Goal: Transaction & Acquisition: Download file/media

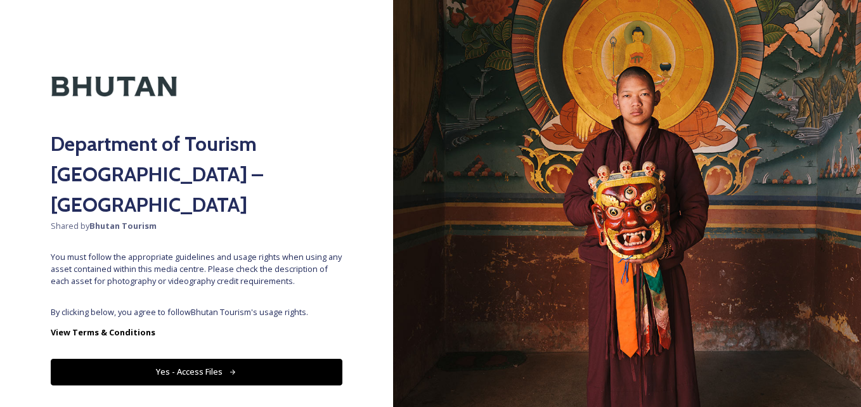
click at [192, 359] on button "Yes - Access Files" at bounding box center [197, 372] width 292 height 26
click at [204, 359] on button "Yes - Access Files" at bounding box center [197, 372] width 292 height 26
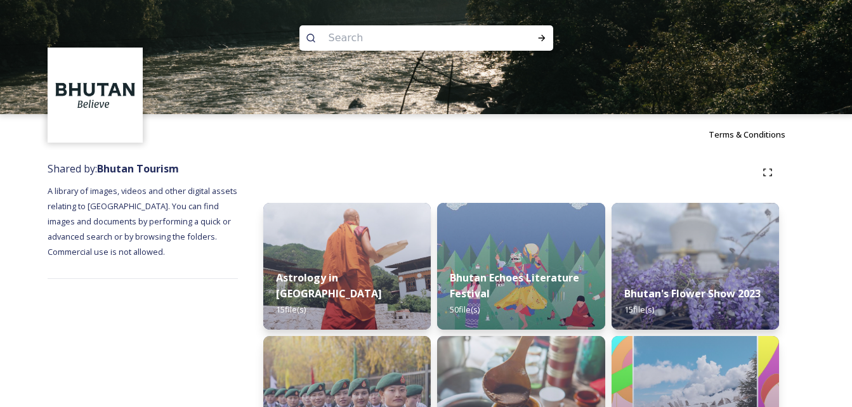
click at [407, 39] on input at bounding box center [409, 38] width 174 height 28
type input "river"
click at [545, 45] on div "Run Search" at bounding box center [541, 38] width 23 height 23
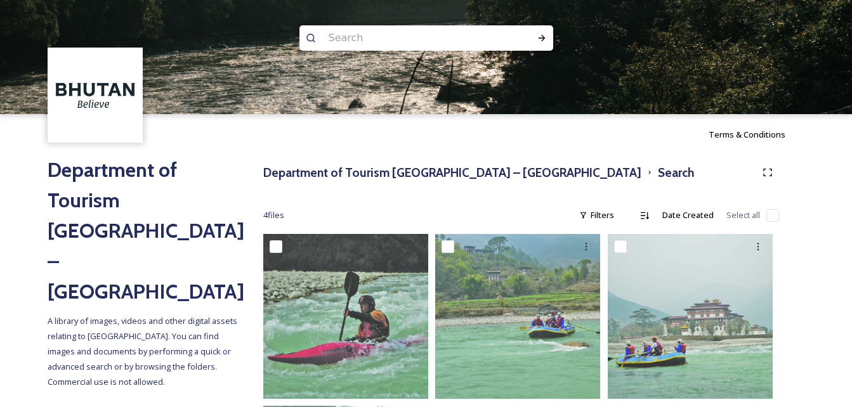
click at [375, 34] on input at bounding box center [409, 38] width 174 height 28
type input "mountain"
click at [540, 40] on icon at bounding box center [541, 38] width 10 height 10
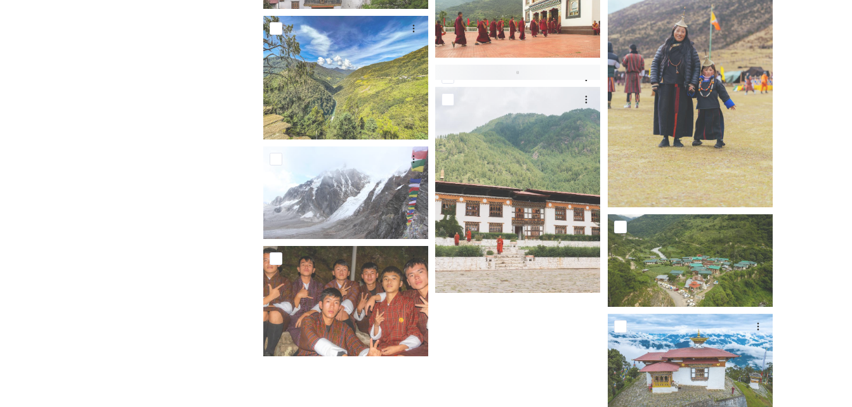
scroll to position [1774, 0]
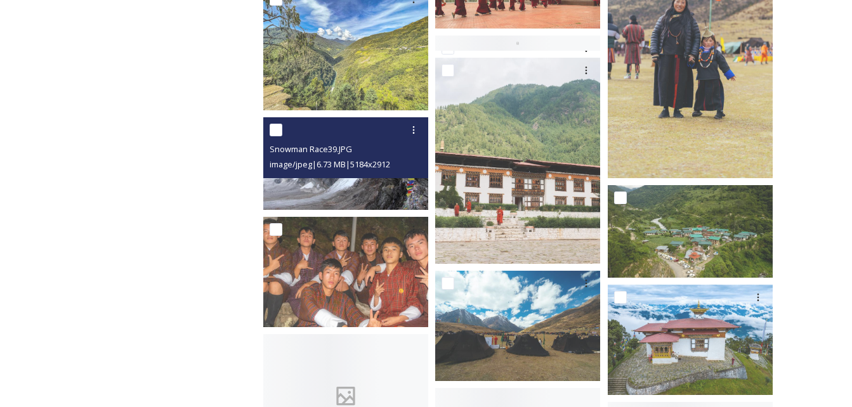
click at [398, 176] on div "Snowman Race39.JPG image/jpeg | 6.73 MB | 5184 x 2912" at bounding box center [345, 147] width 165 height 61
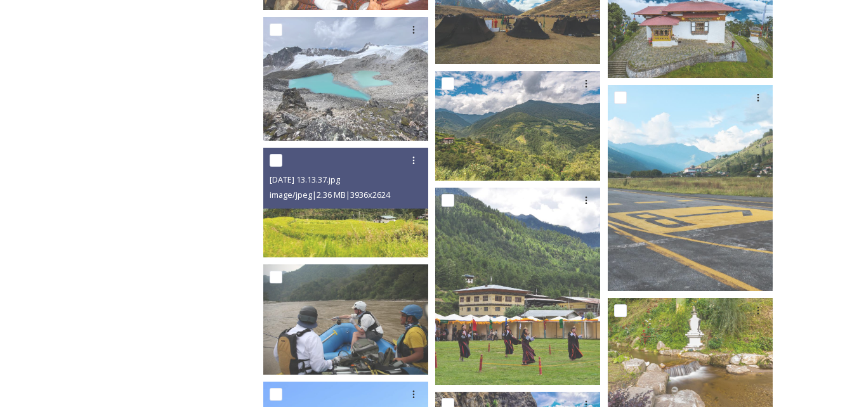
scroll to position [2028, 0]
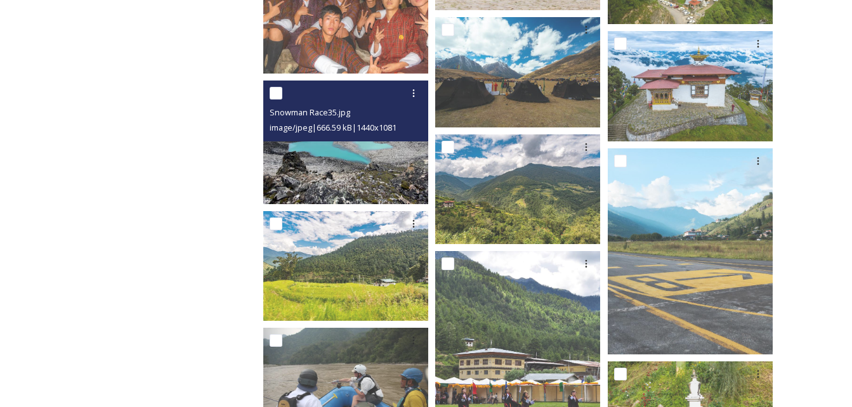
click at [360, 153] on img at bounding box center [345, 143] width 165 height 124
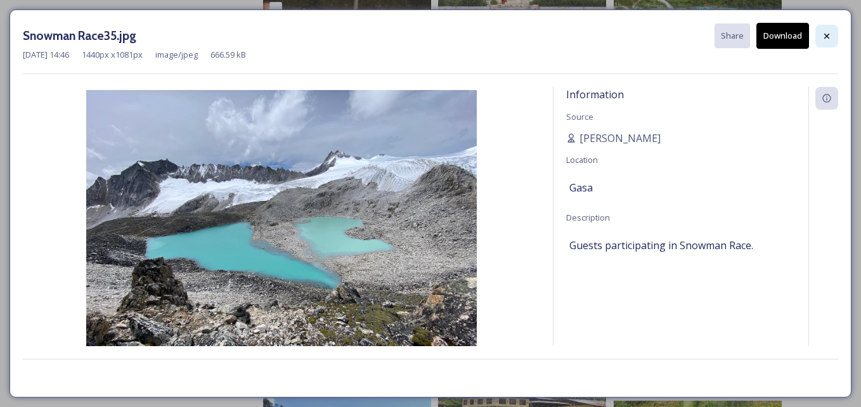
click at [824, 36] on icon at bounding box center [827, 36] width 10 height 10
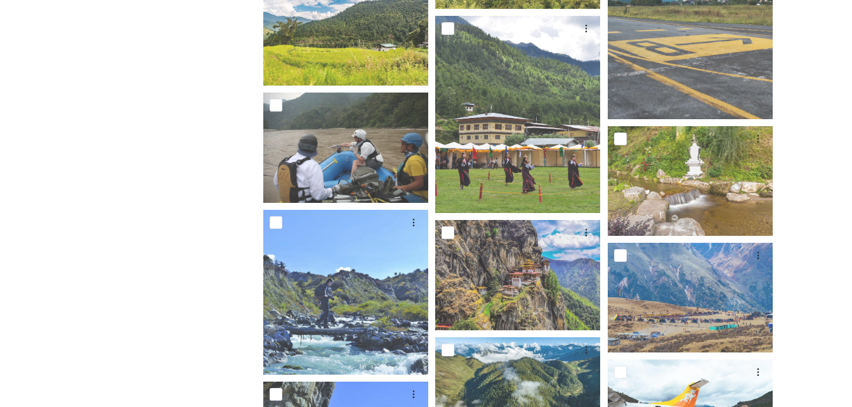
scroll to position [2242, 0]
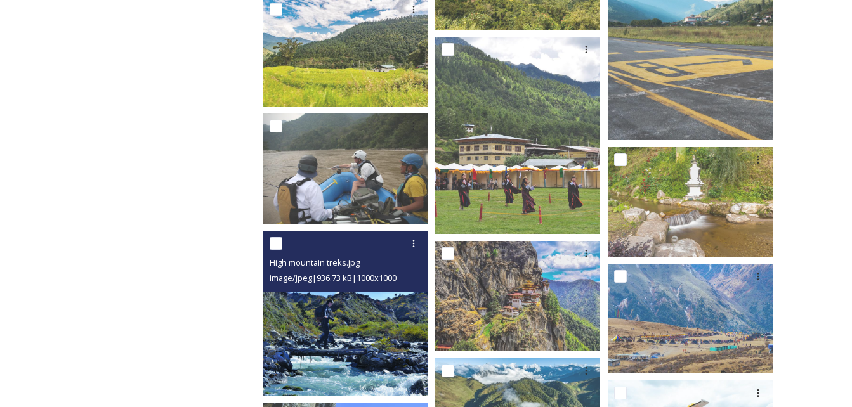
click at [396, 352] on img at bounding box center [345, 313] width 165 height 165
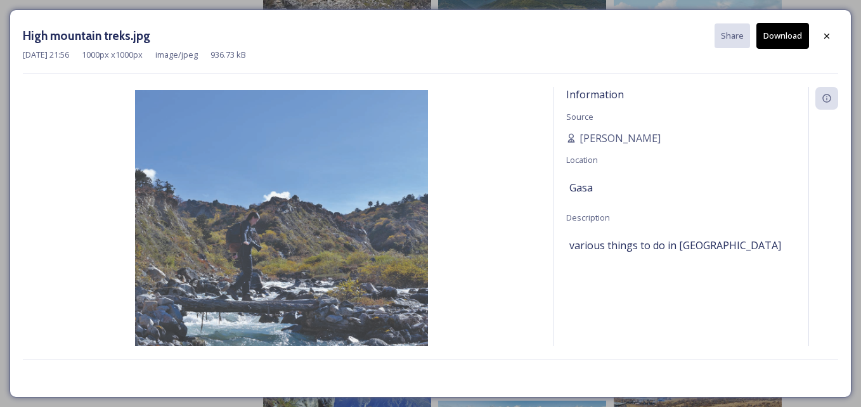
click at [781, 45] on button "Download" at bounding box center [782, 36] width 53 height 26
click at [822, 36] on icon at bounding box center [827, 36] width 10 height 10
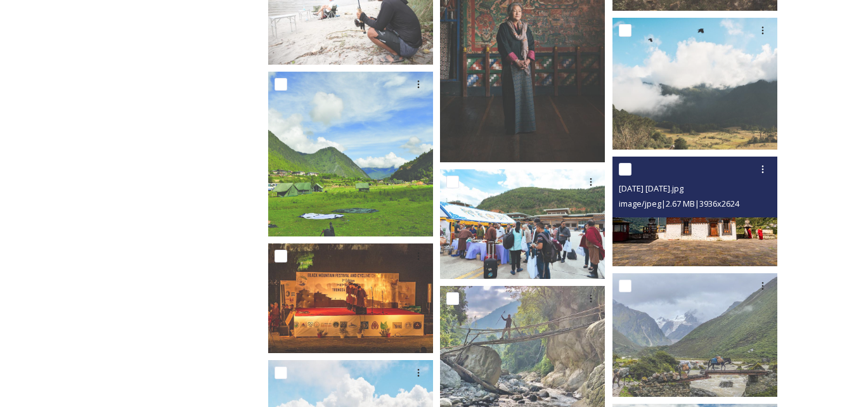
scroll to position [8329, 0]
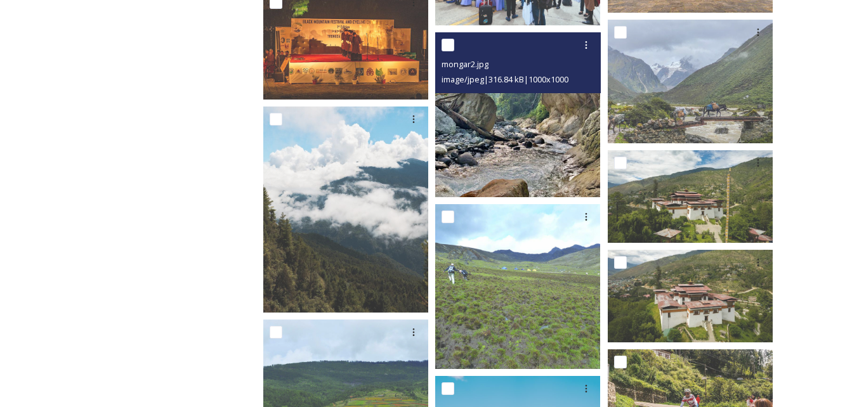
click at [529, 173] on img at bounding box center [517, 114] width 165 height 165
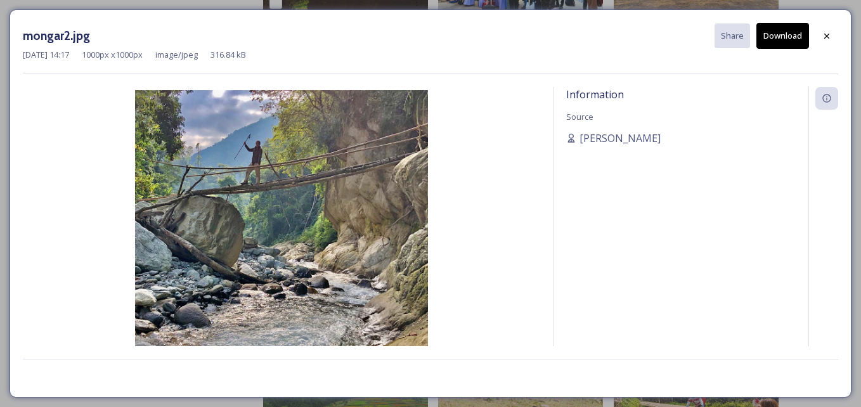
click at [772, 36] on button "Download" at bounding box center [782, 36] width 53 height 26
